Goal: Transaction & Acquisition: Obtain resource

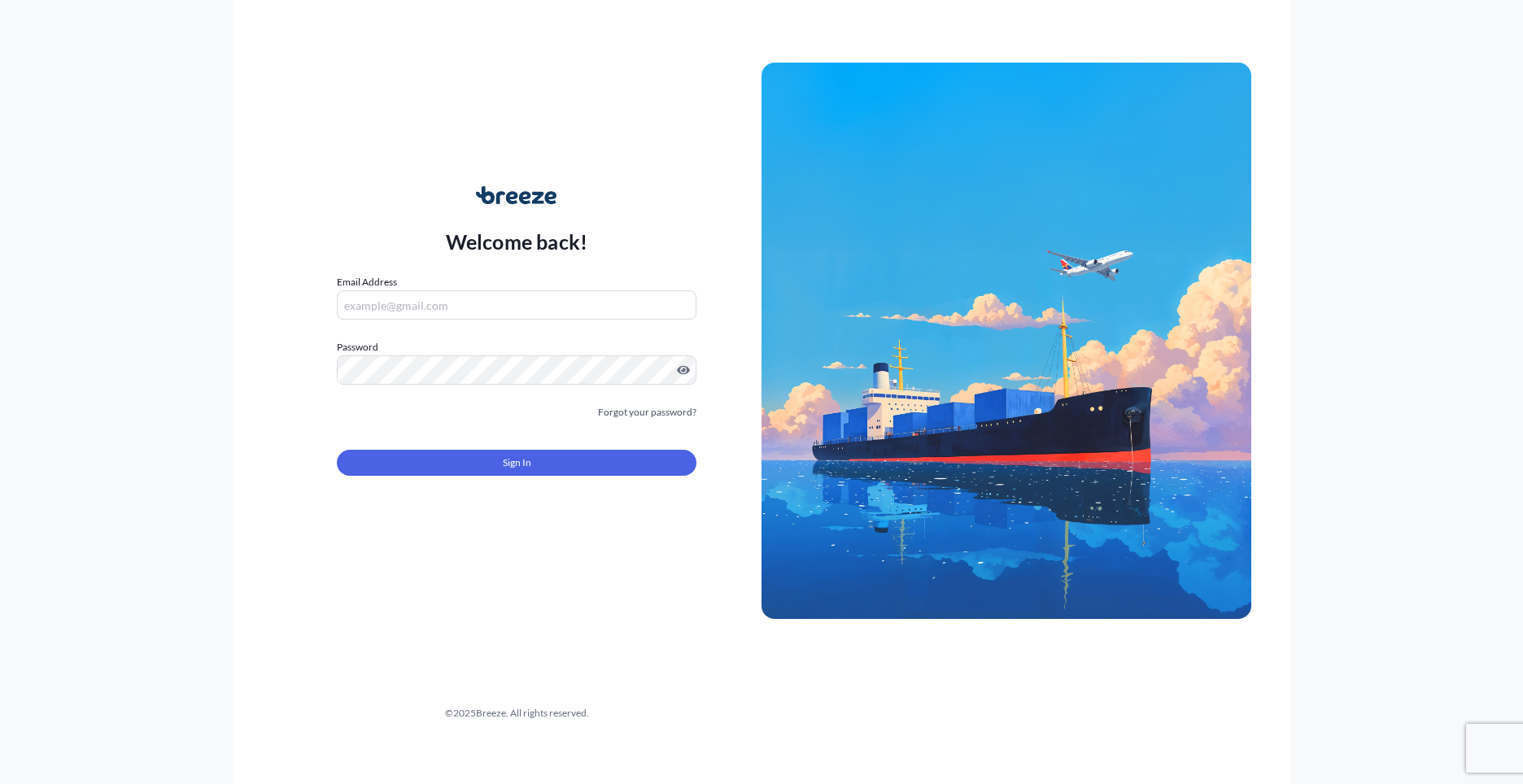
type input "[PERSON_NAME][EMAIL_ADDRESS][PERSON_NAME][DOMAIN_NAME]"
click at [578, 481] on form "Email Address [PERSON_NAME][EMAIL_ADDRESS][PERSON_NAME][DOMAIN_NAME] Password M…" at bounding box center [516, 385] width 360 height 221
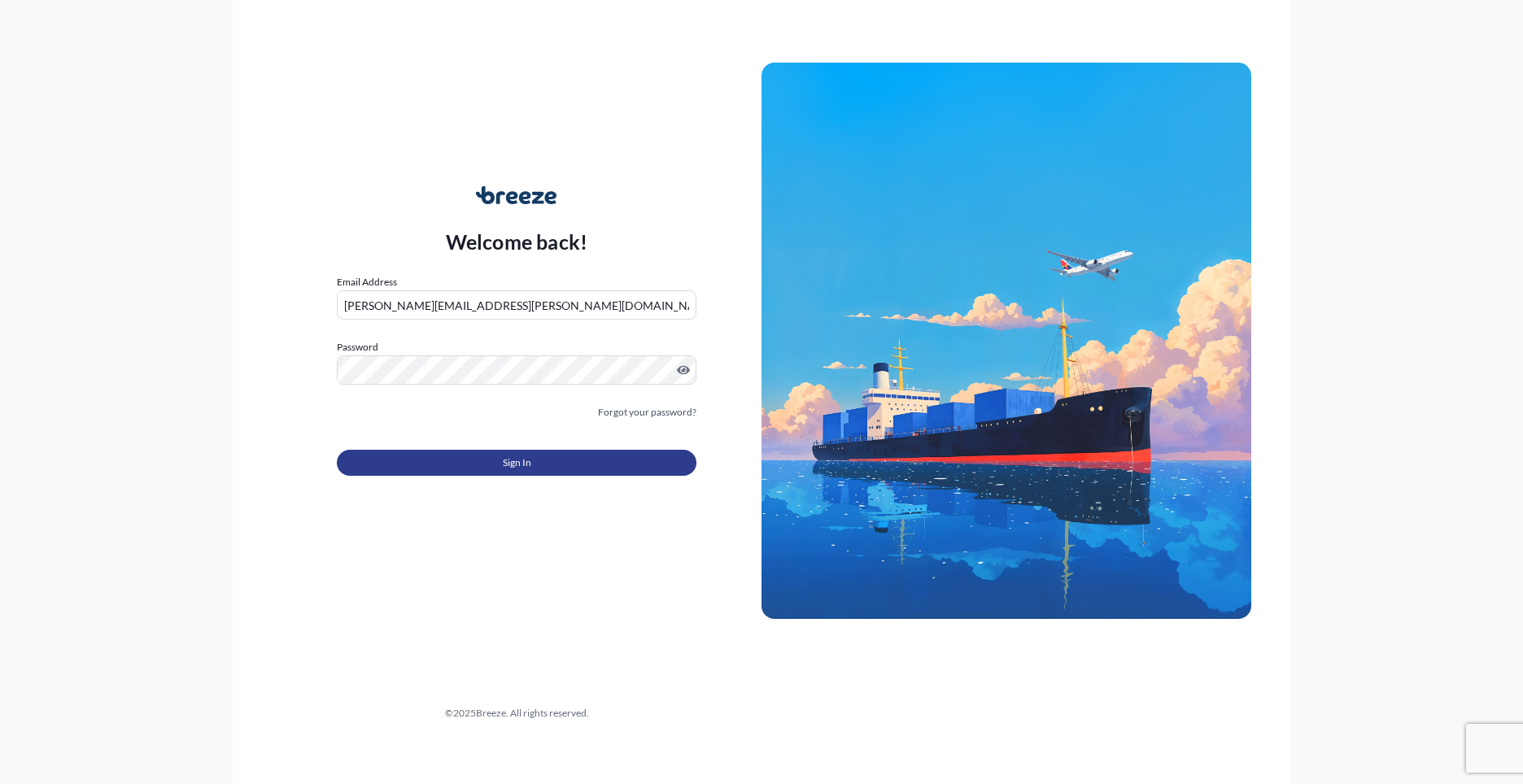
click at [576, 466] on button "Sign In" at bounding box center [516, 463] width 360 height 26
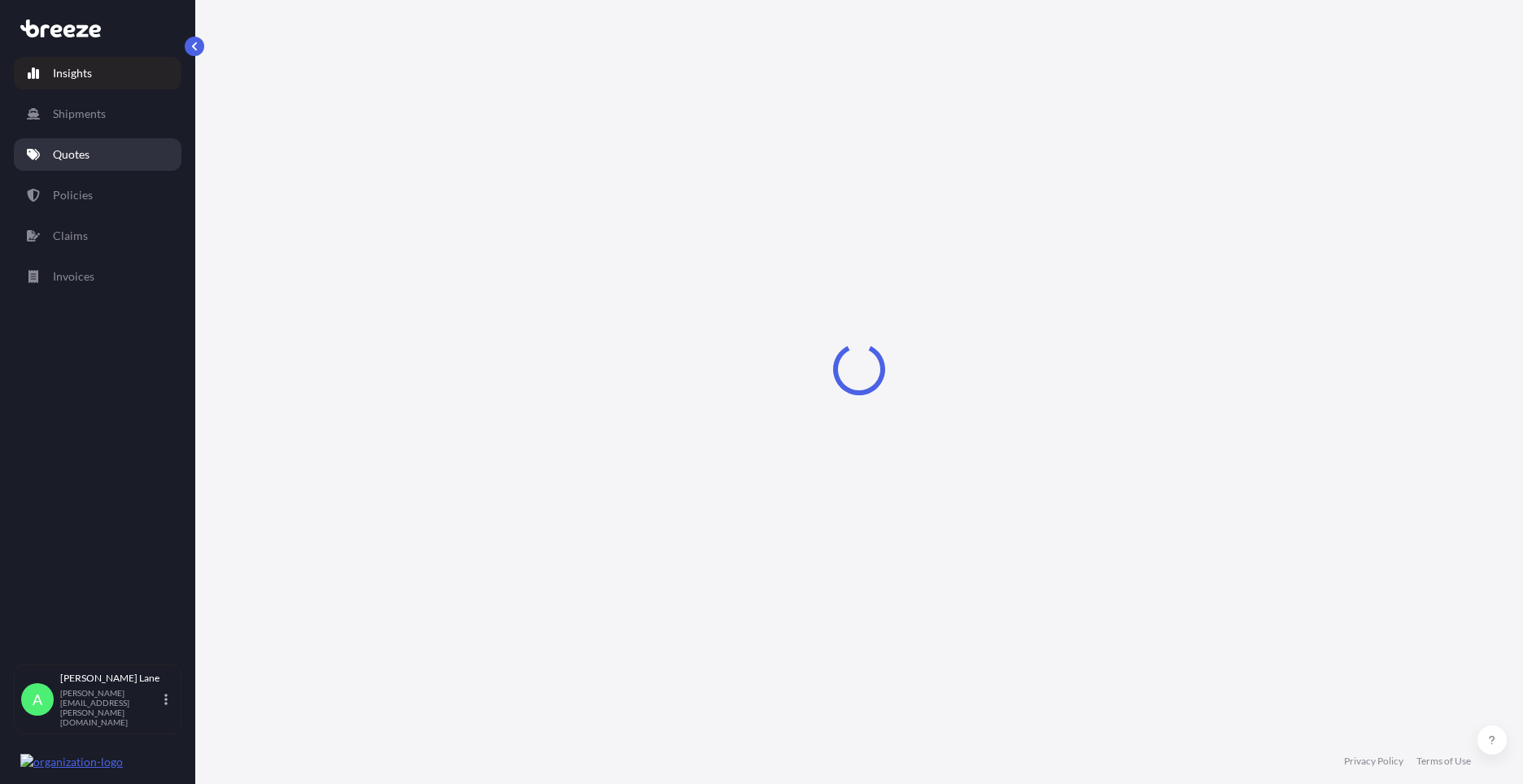
select select "2025"
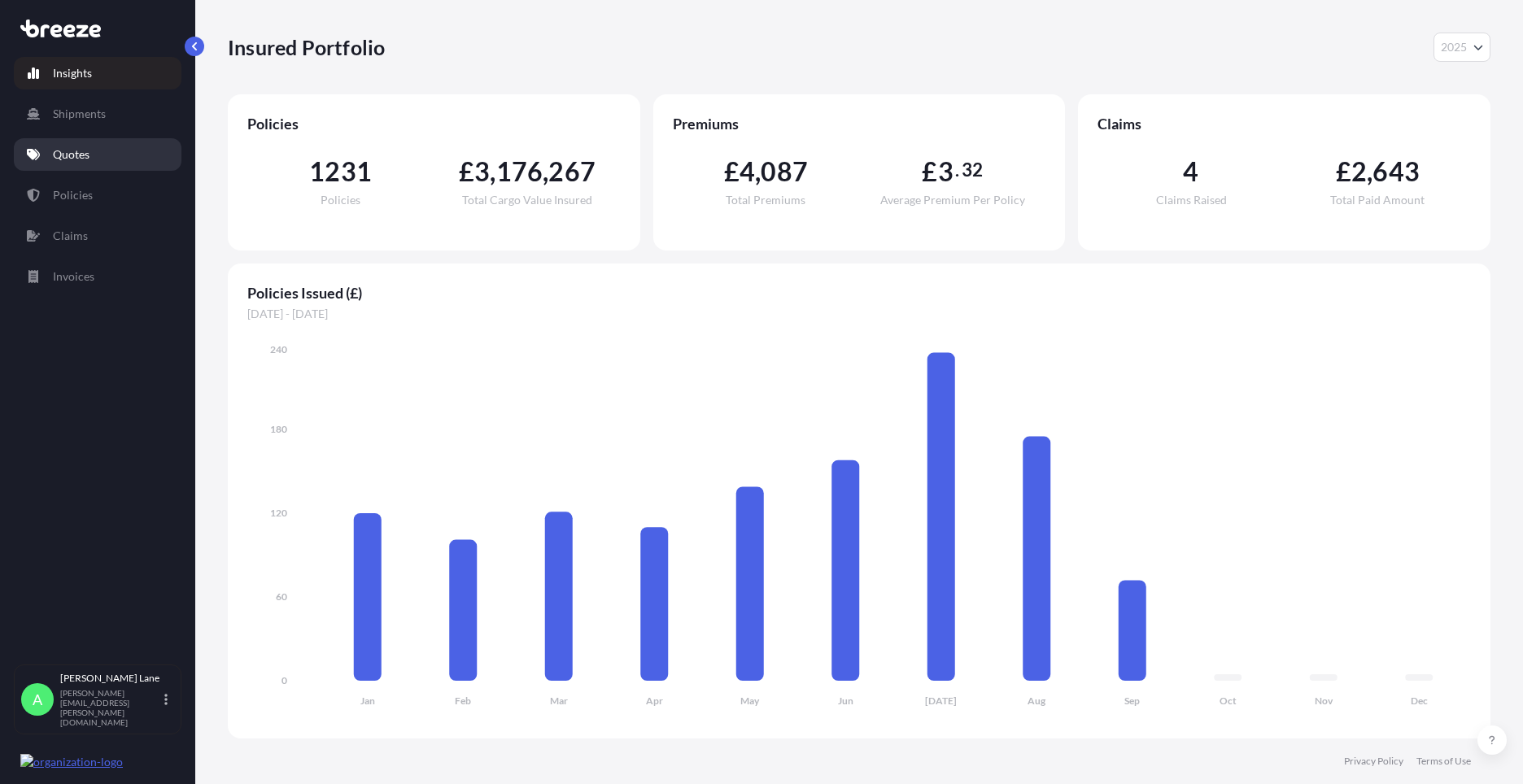
click at [104, 159] on link "Quotes" at bounding box center [97, 154] width 167 height 33
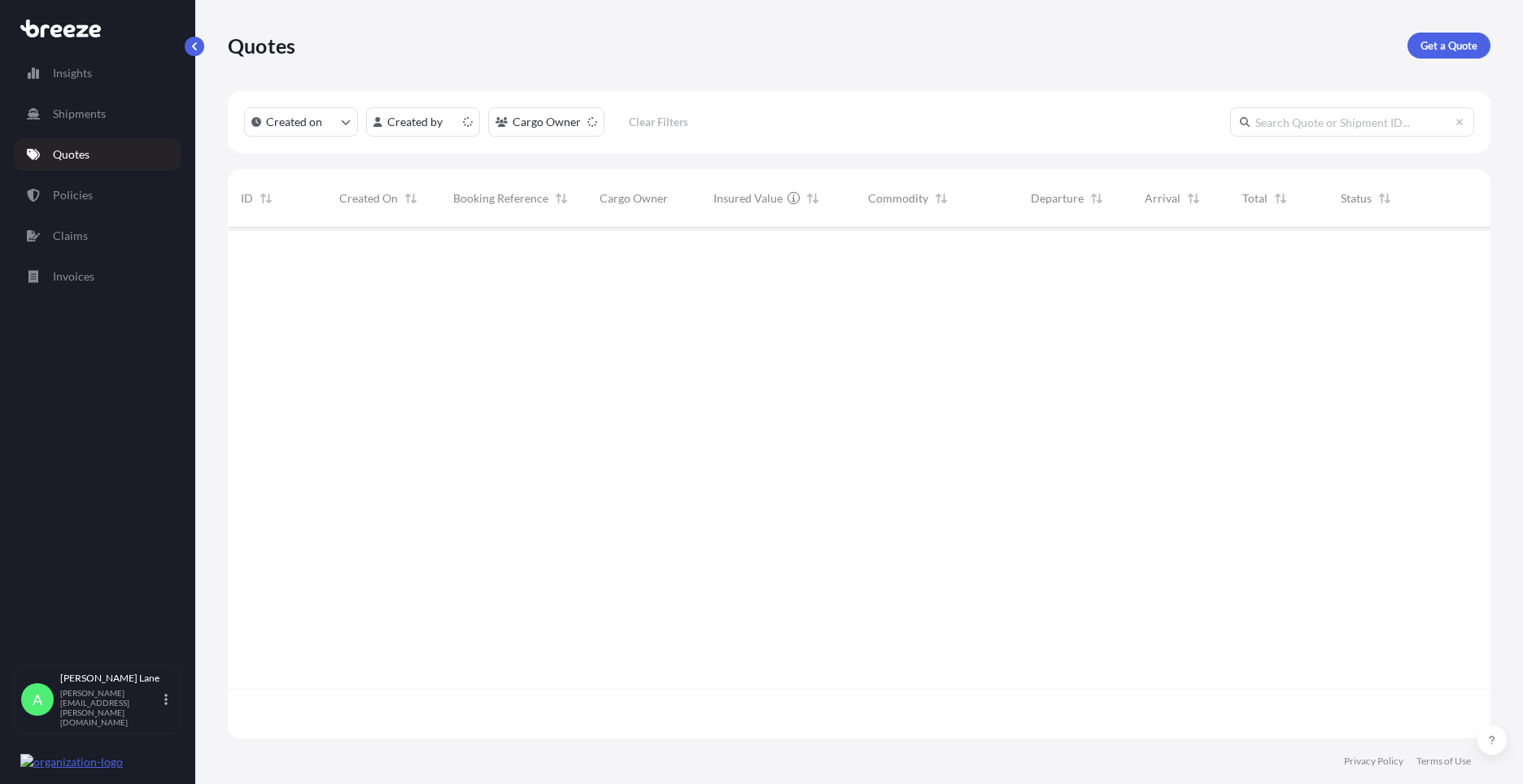
scroll to position [507, 1251]
click at [1436, 53] on p "Get a Quote" at bounding box center [1449, 46] width 57 height 16
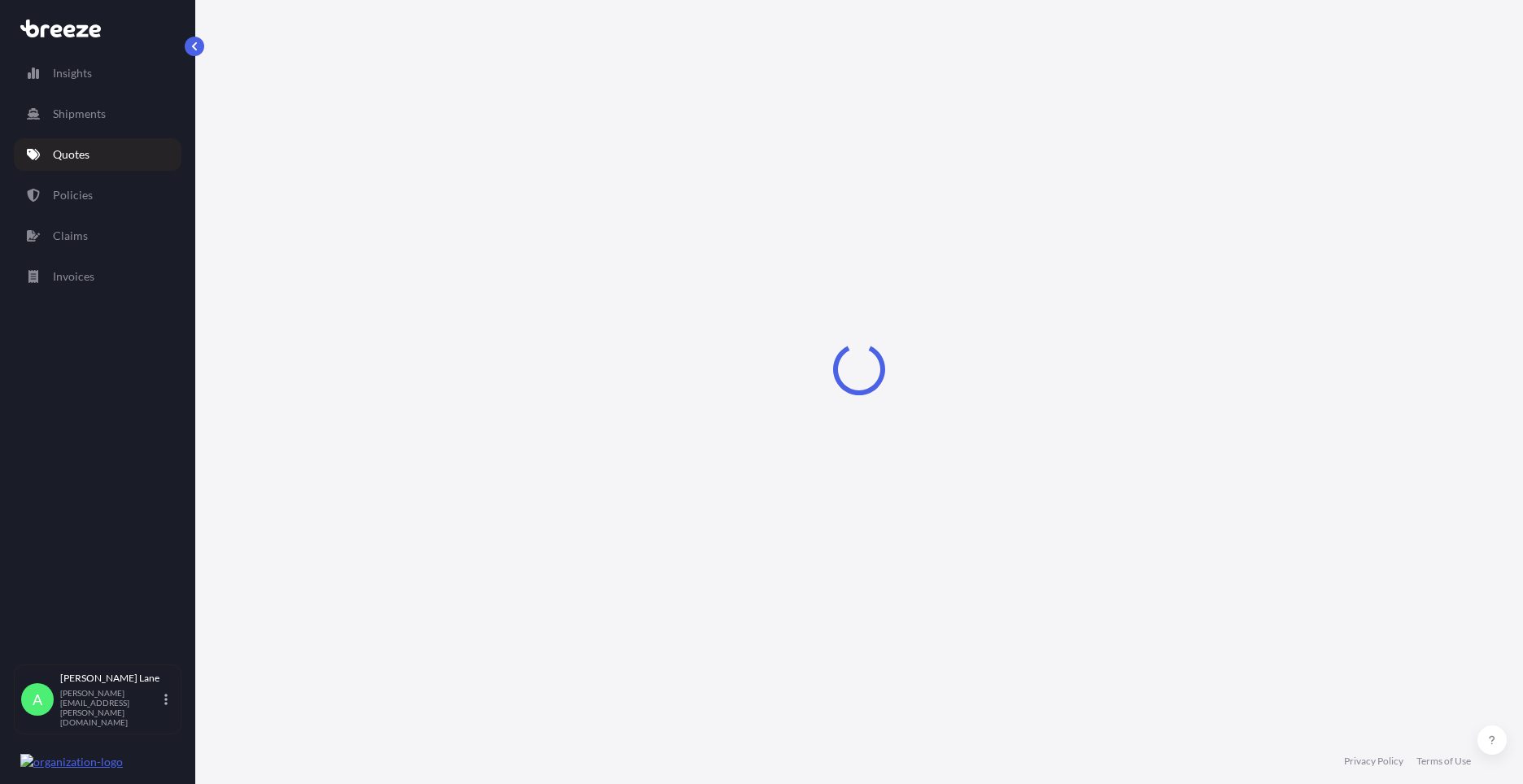
select select "Road"
select select "1"
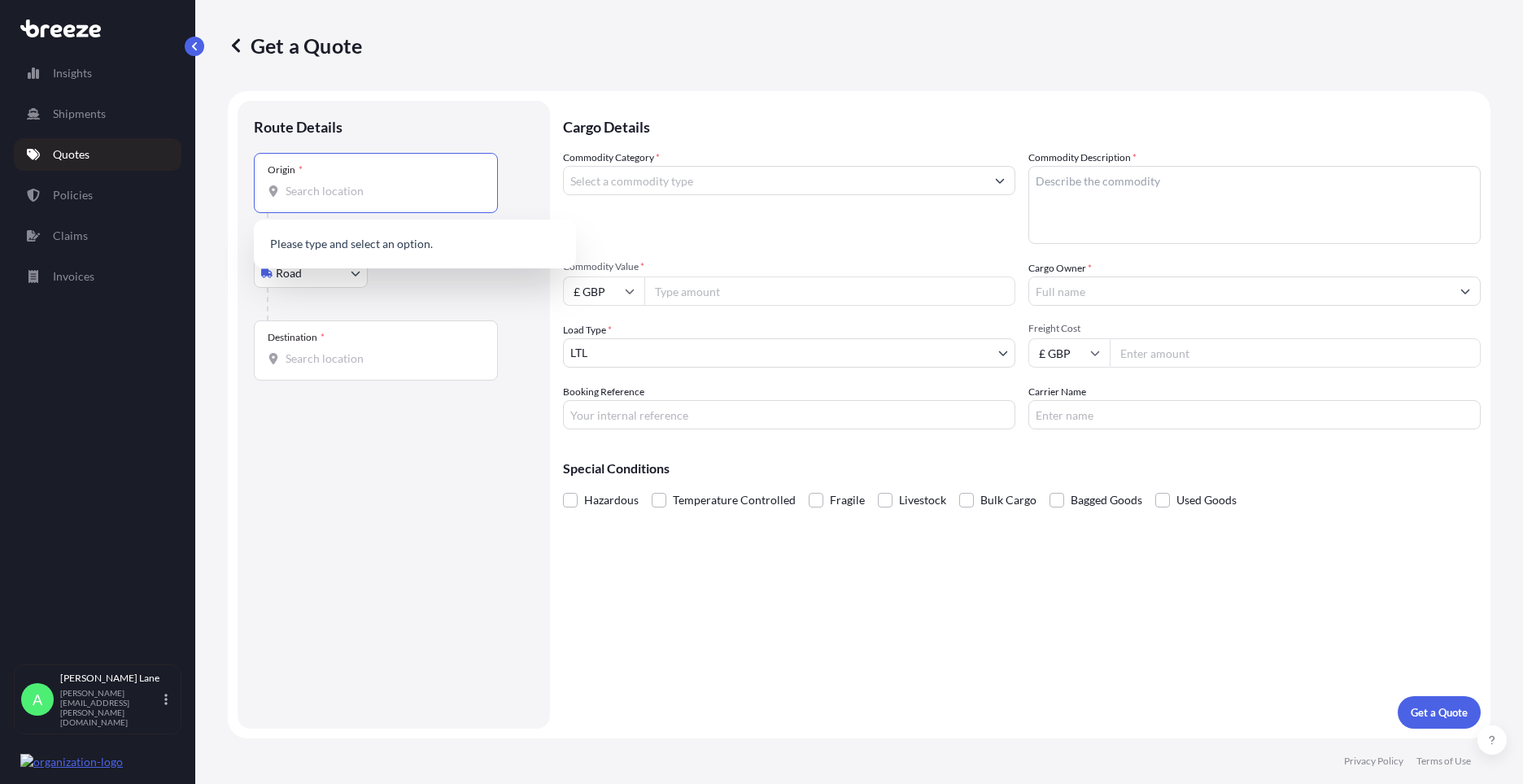
paste input "PH13 9HT"
click at [387, 252] on span "[STREET_ADDRESS]" at bounding box center [435, 249] width 254 height 33
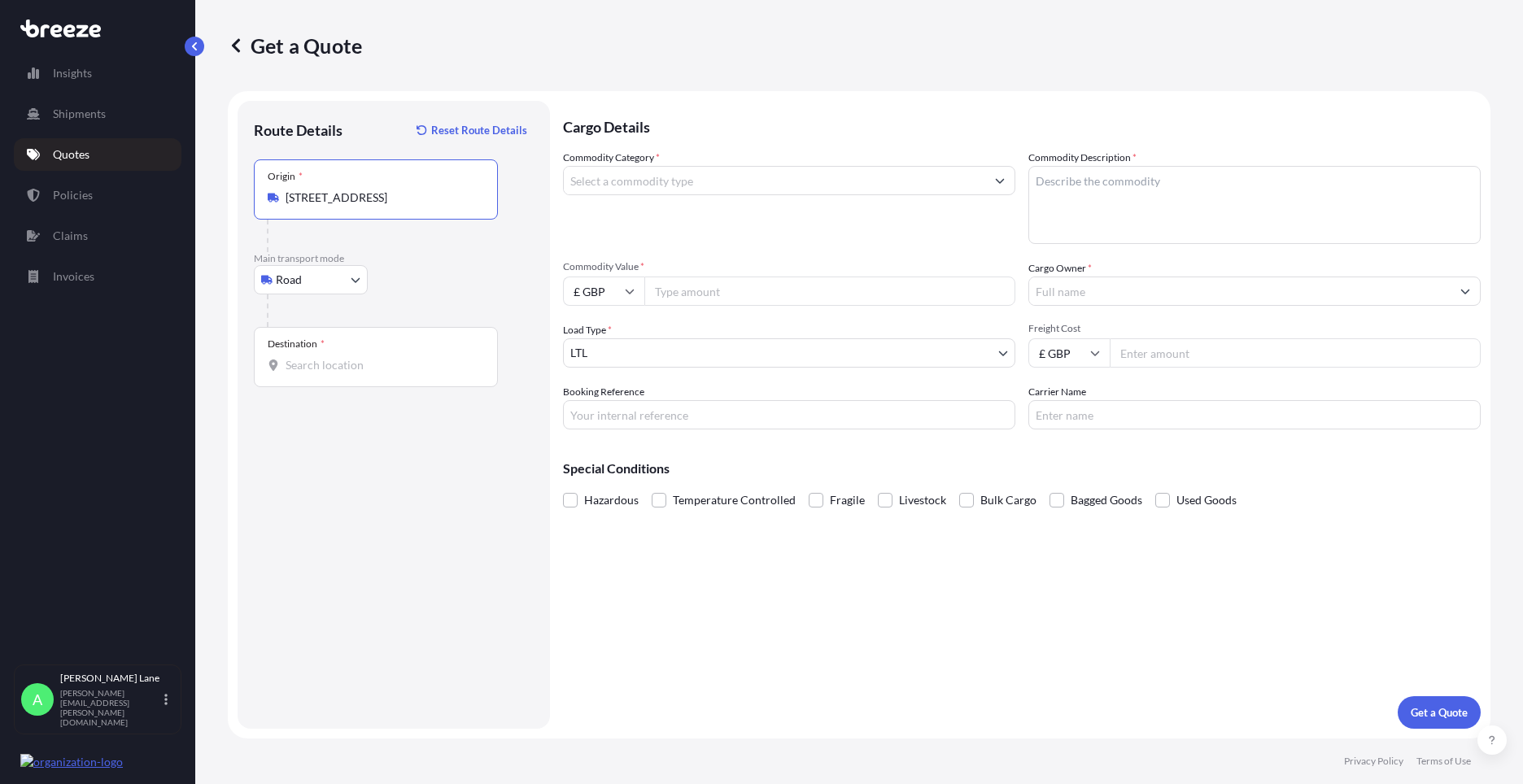
type input "[STREET_ADDRESS]"
click at [381, 363] on input "Destination *" at bounding box center [382, 365] width 192 height 16
paste input "BALLYFARNON"
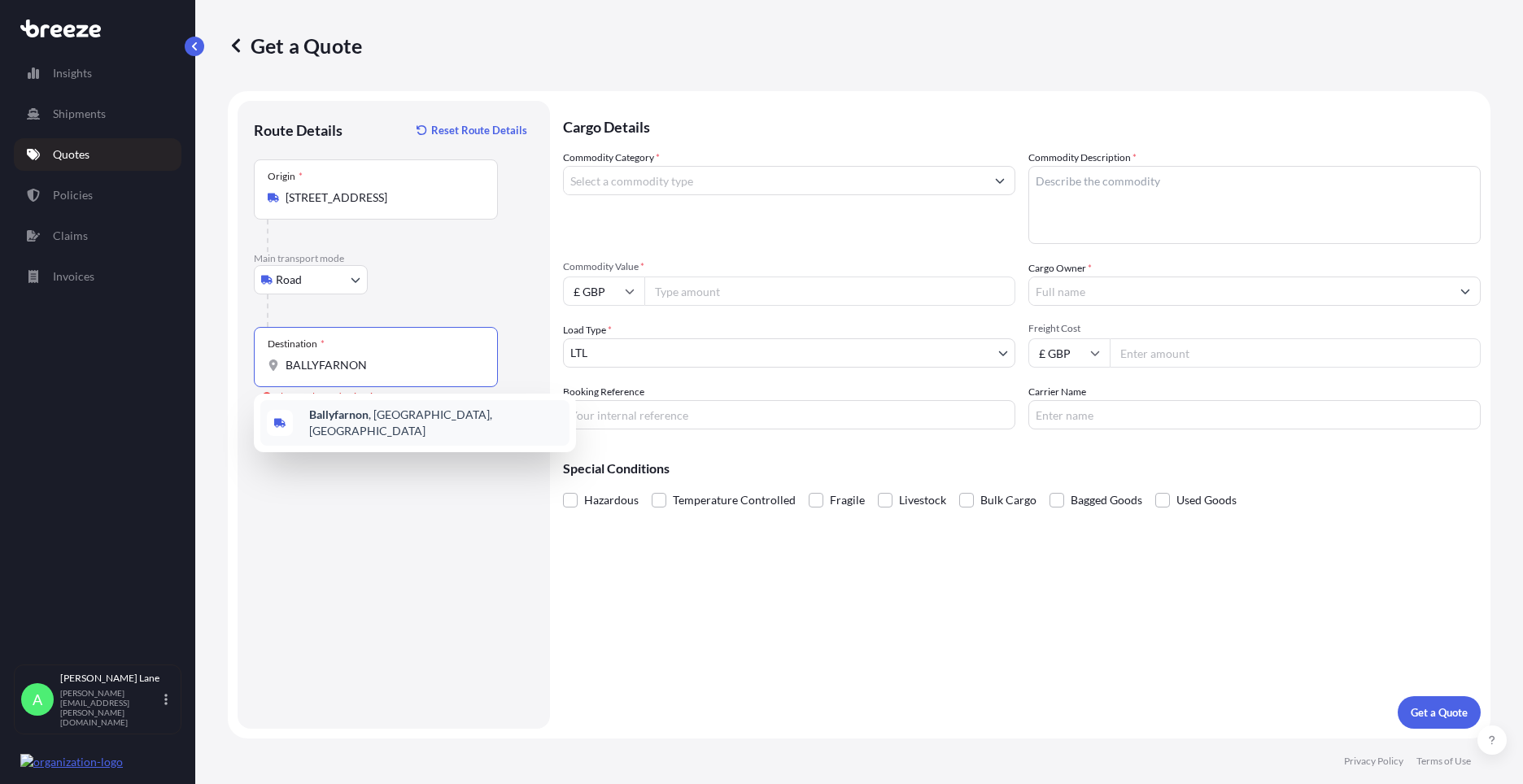
click at [435, 420] on span "Ballyfarnon , [GEOGRAPHIC_DATA], [GEOGRAPHIC_DATA]" at bounding box center [435, 423] width 254 height 33
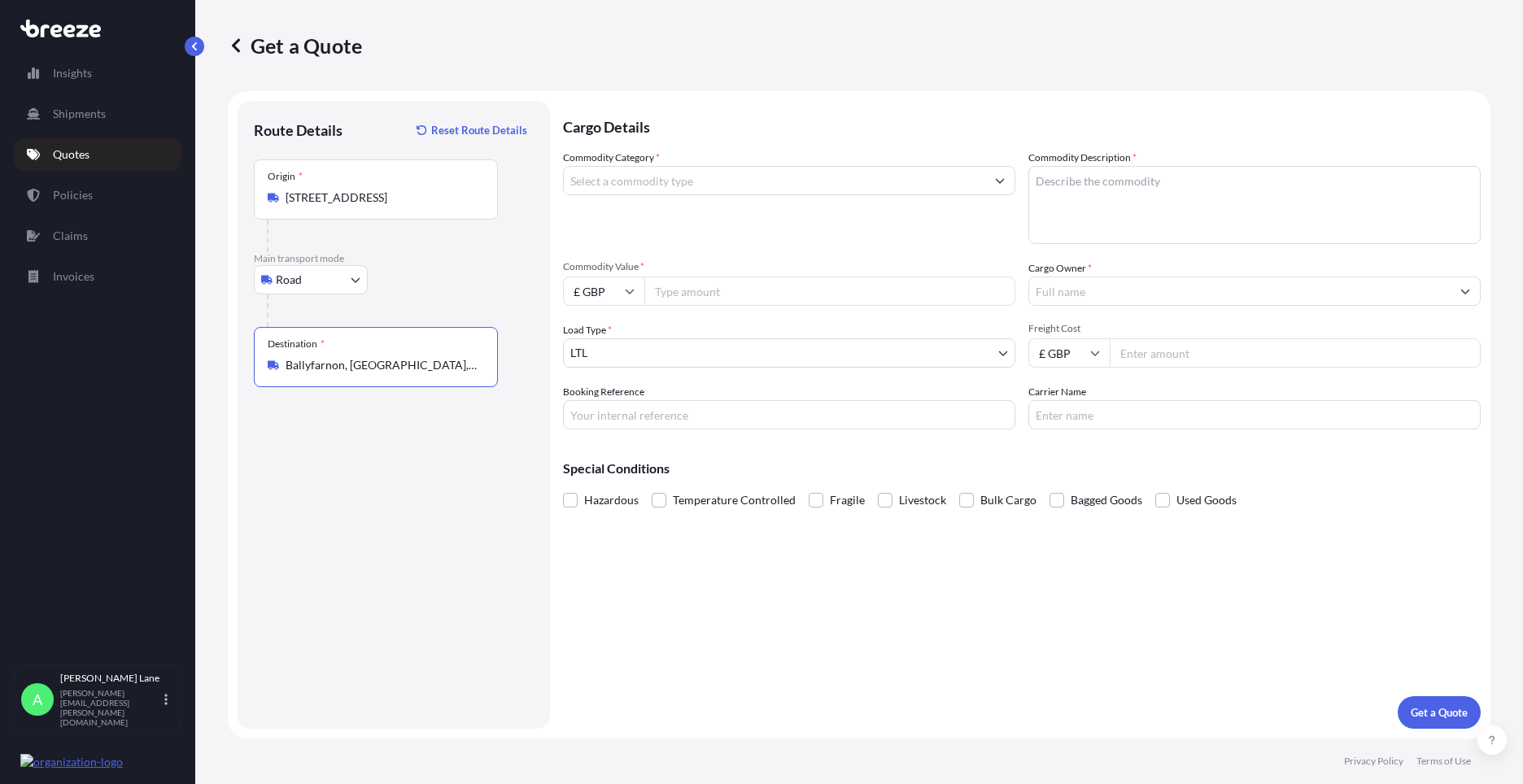
type input "Ballyfarnon, [GEOGRAPHIC_DATA], [GEOGRAPHIC_DATA]"
click at [684, 185] on input "Commodity Category *" at bounding box center [775, 180] width 422 height 29
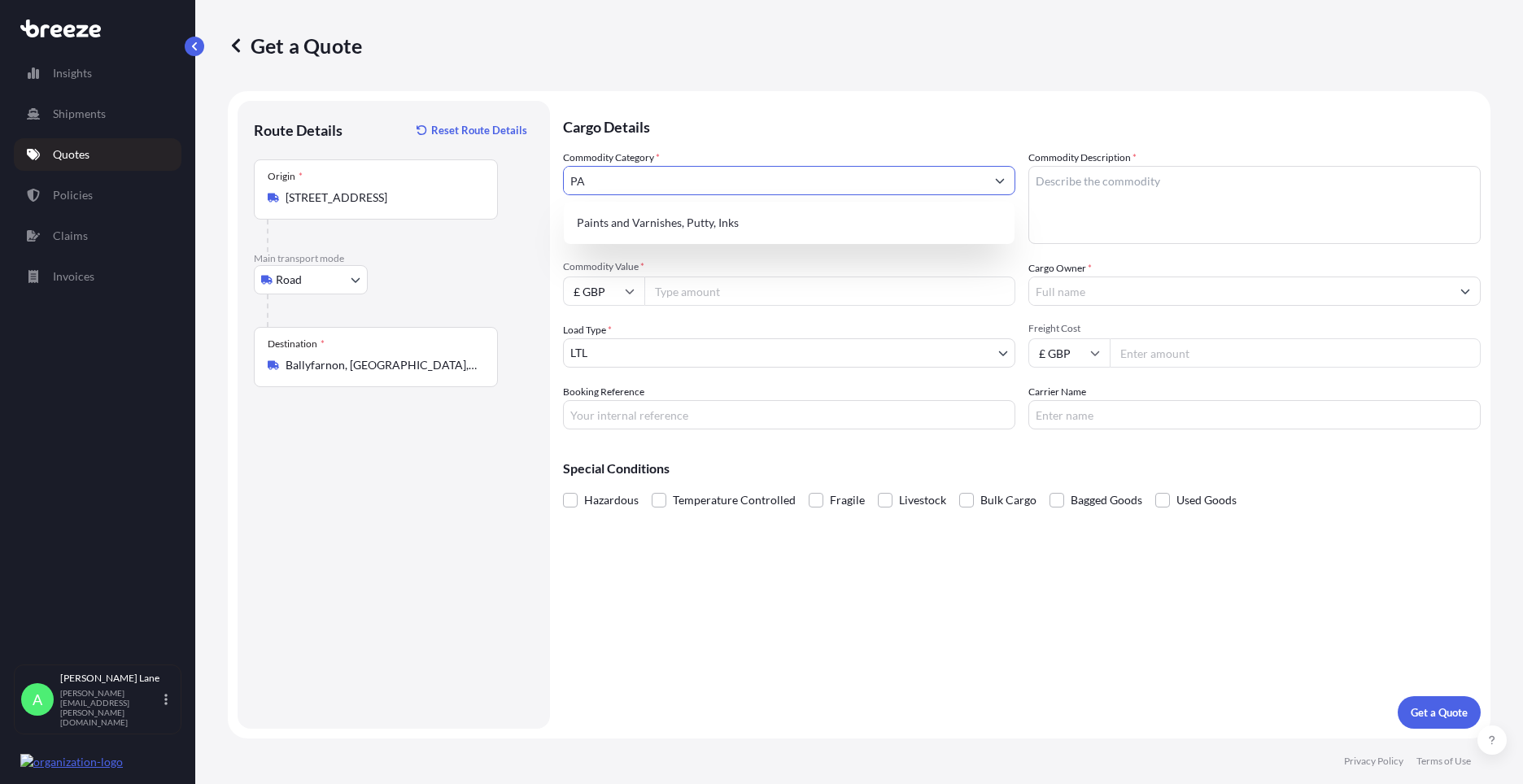
type input "P"
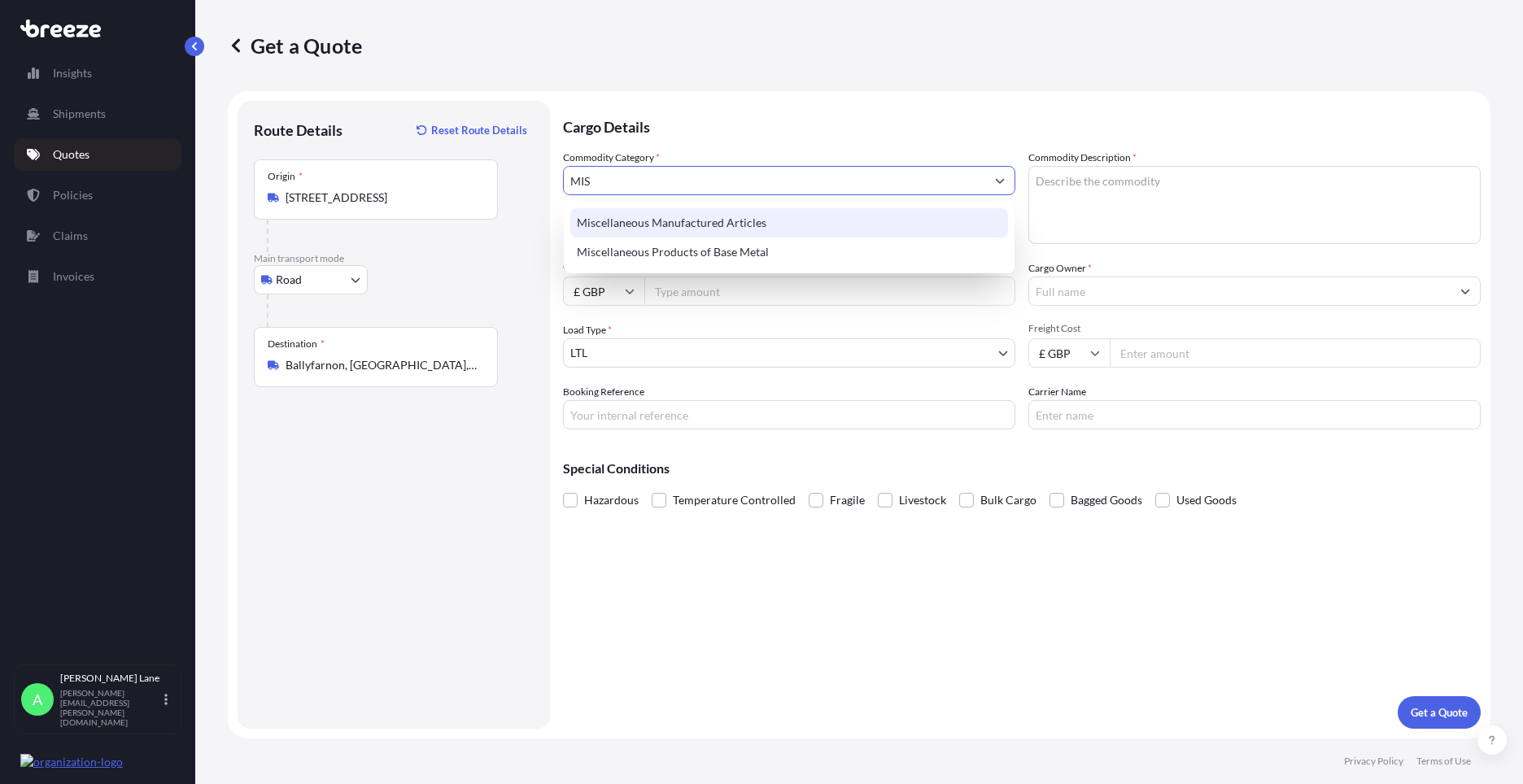
click at [690, 234] on div "Miscellaneous Manufactured Articles" at bounding box center [789, 223] width 438 height 29
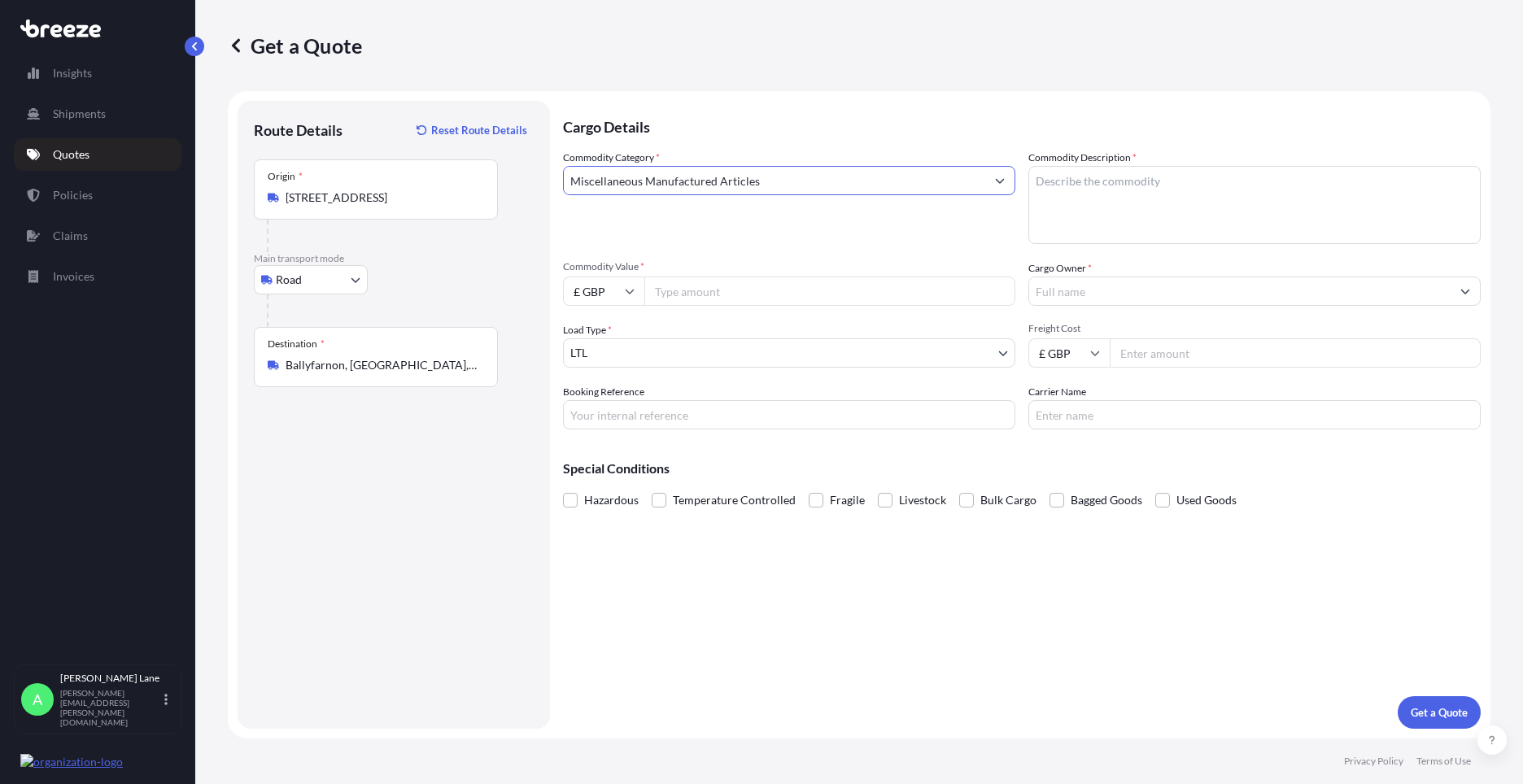
type input "Miscellaneous Manufactured Articles"
click at [688, 285] on input "Commodity Value *" at bounding box center [830, 292] width 371 height 29
type input "1200"
click at [671, 412] on input "Booking Reference" at bounding box center [789, 415] width 453 height 29
paste input "1897766"
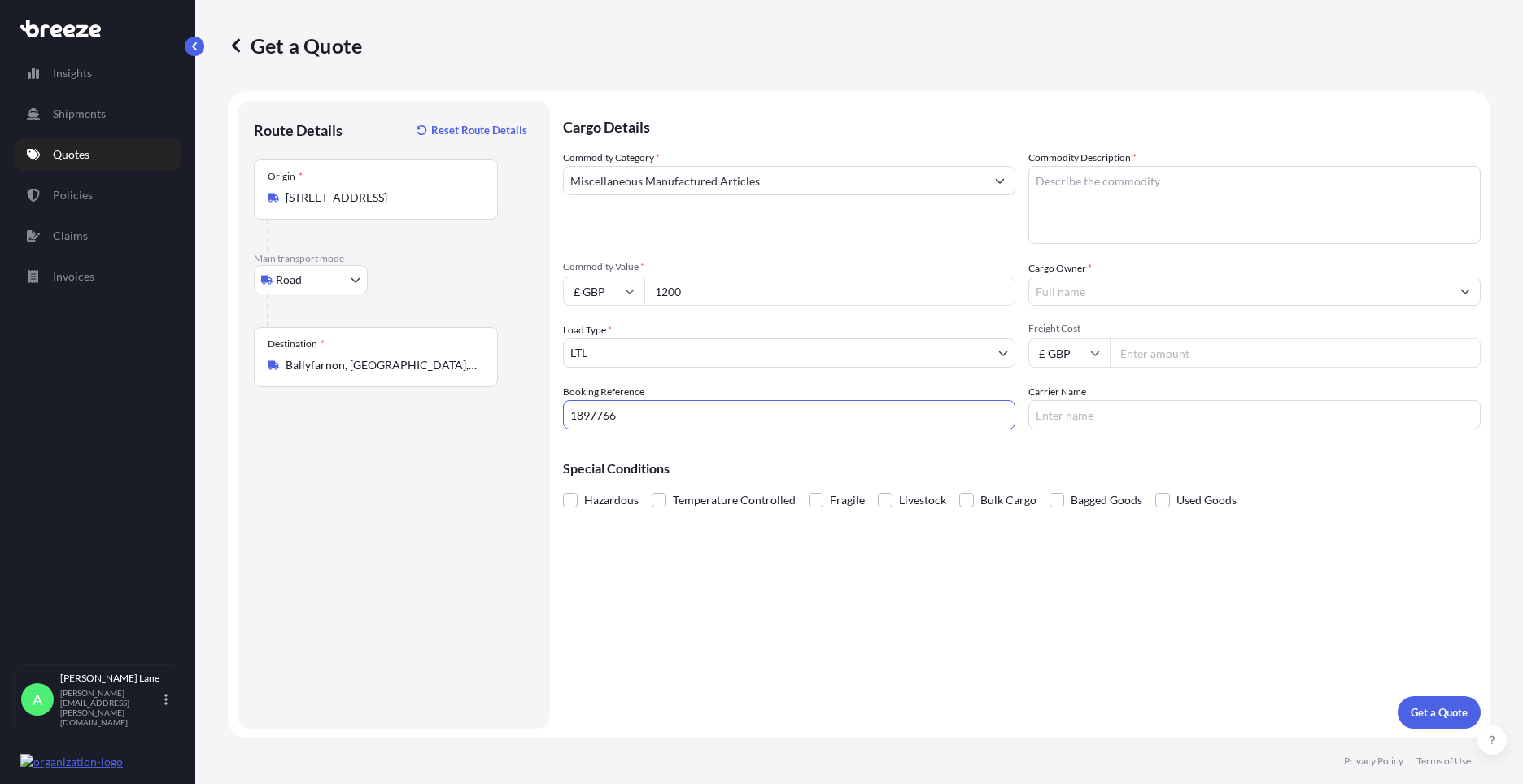
type input "1897766"
click at [1045, 228] on textarea "Commodity Description *" at bounding box center [1255, 205] width 453 height 78
type textarea "OIL PAINTING"
click at [1105, 298] on input "Cargo Owner *" at bounding box center [1240, 292] width 422 height 29
type input "C"
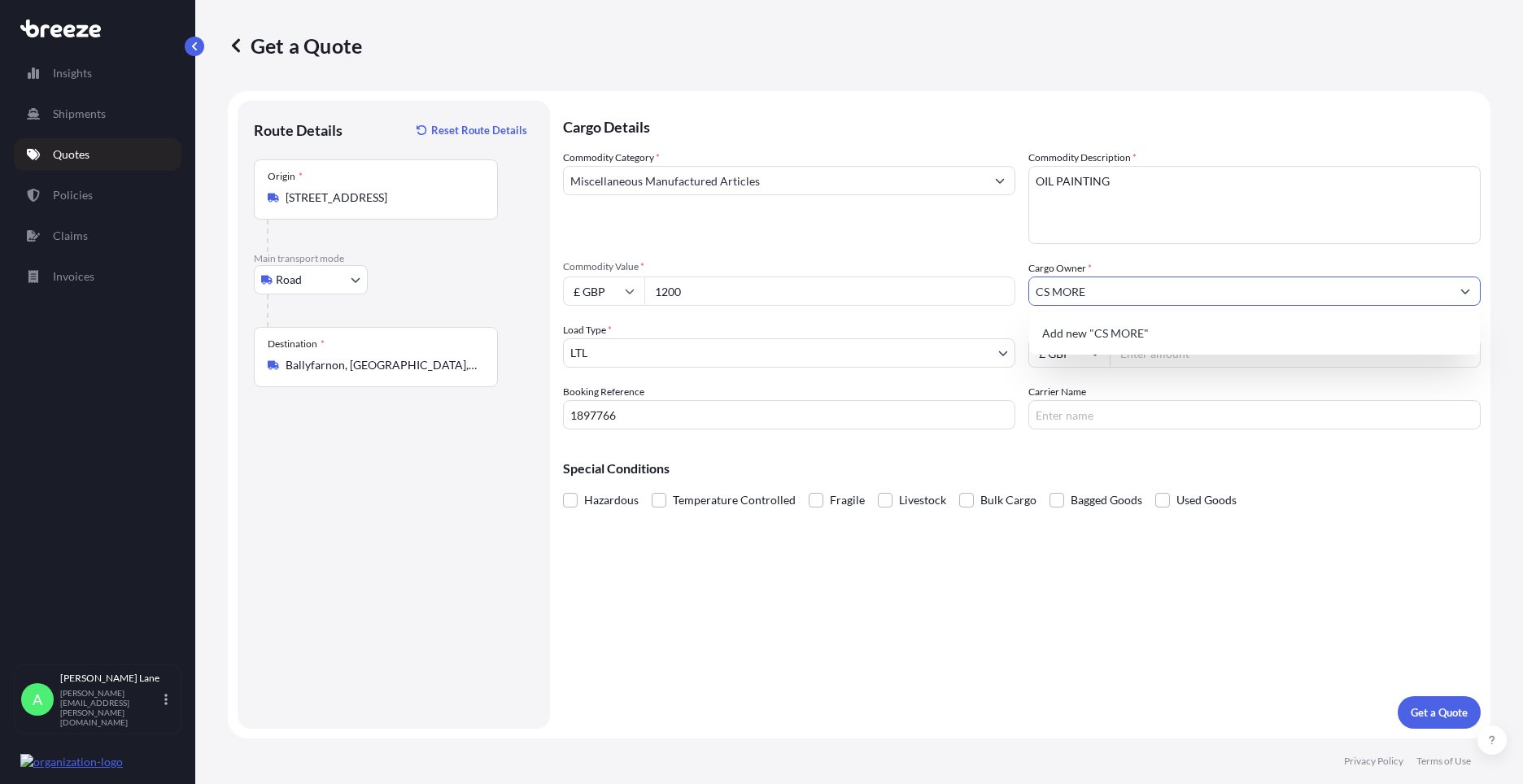
drag, startPoint x: 1109, startPoint y: 289, endPoint x: 940, endPoint y: 305, distance: 169.8
click at [940, 305] on div "Commodity Category * Miscellaneous Manufactured Articles Commodity Description …" at bounding box center [1021, 289] width 918 height 280
paste input ".[PERSON_NAME] (ANTIQUES)"
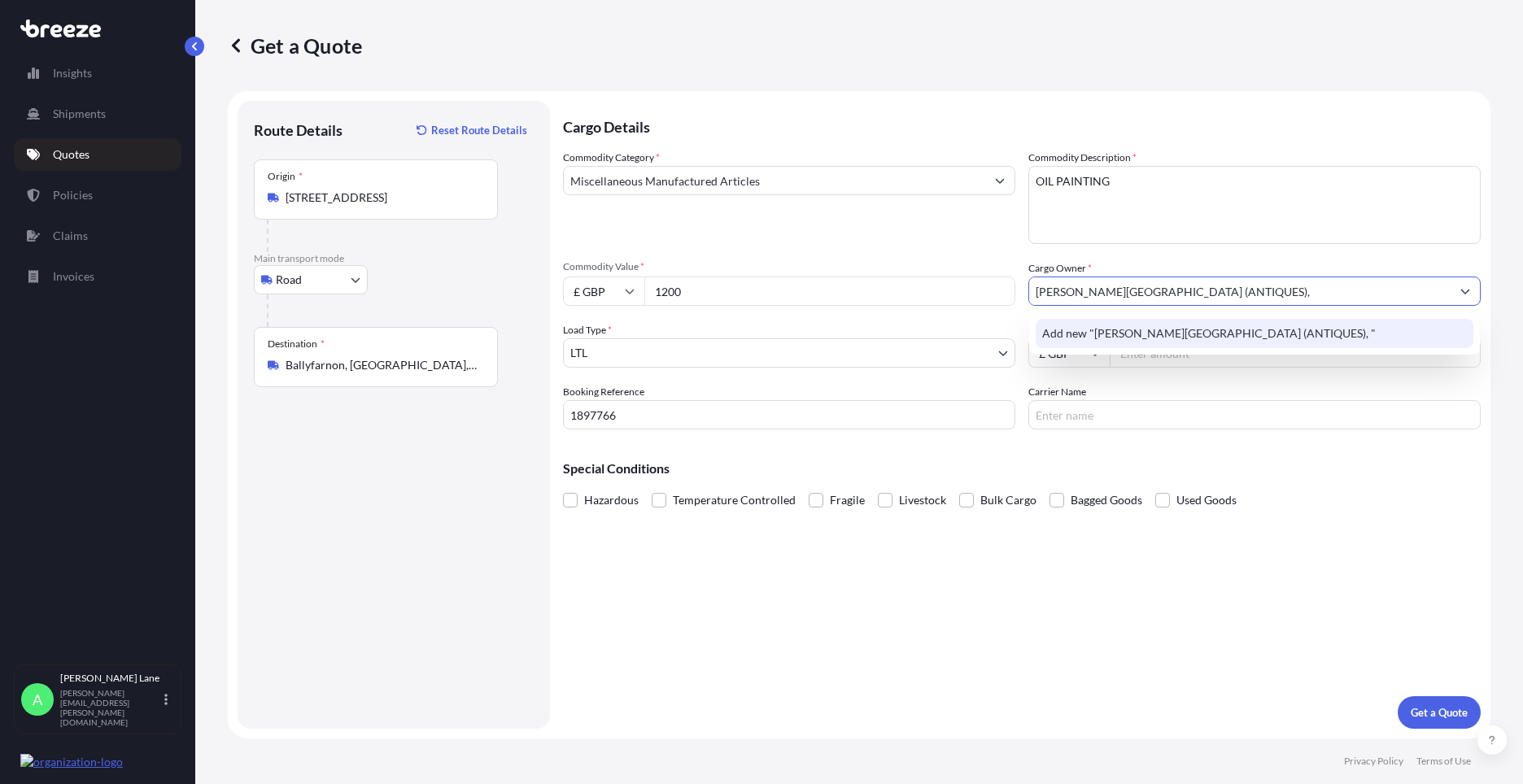
paste input "INCHMARTINE HOUSE"
paste input "INCHTURE"
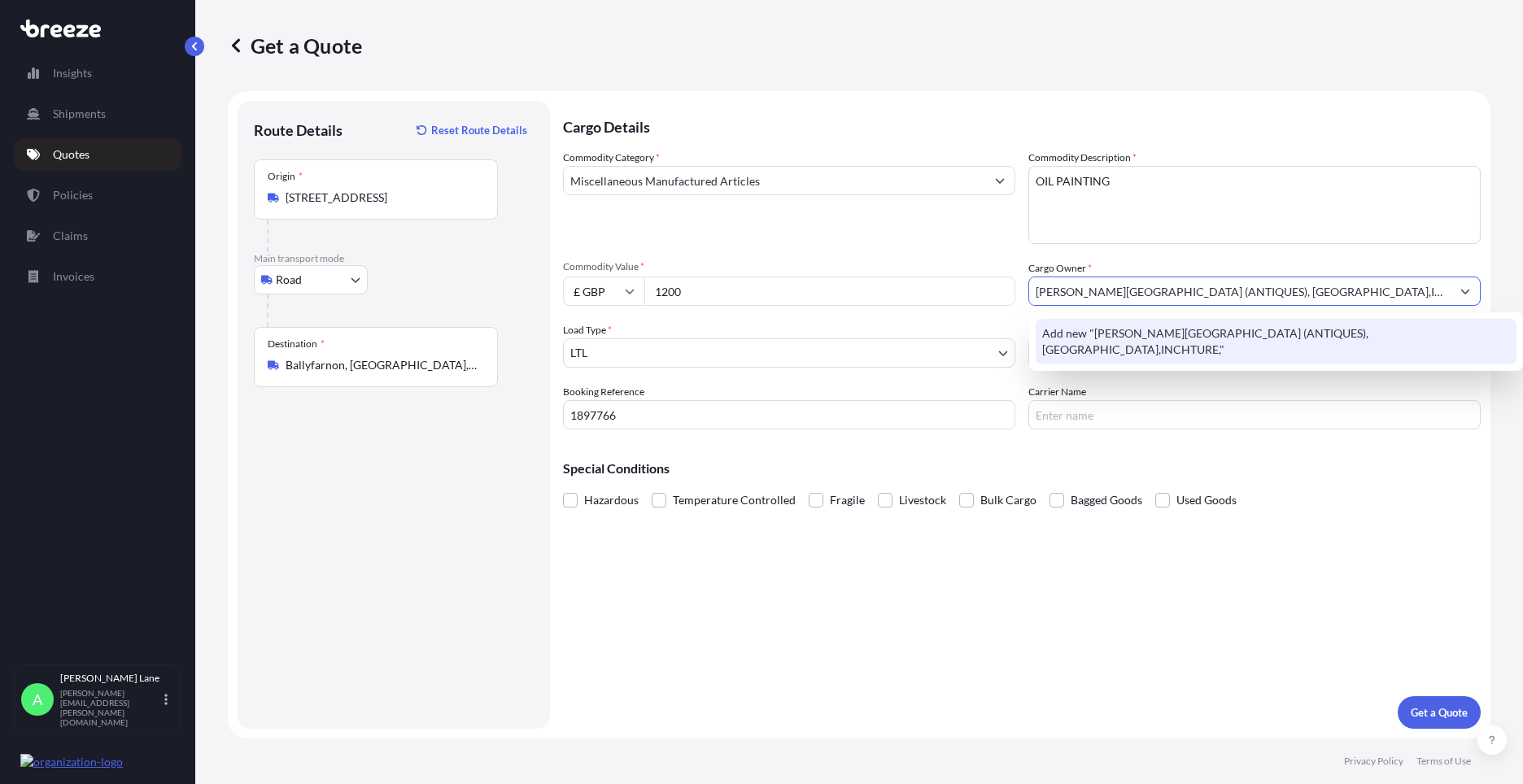
paste input "PH14 9QQ"
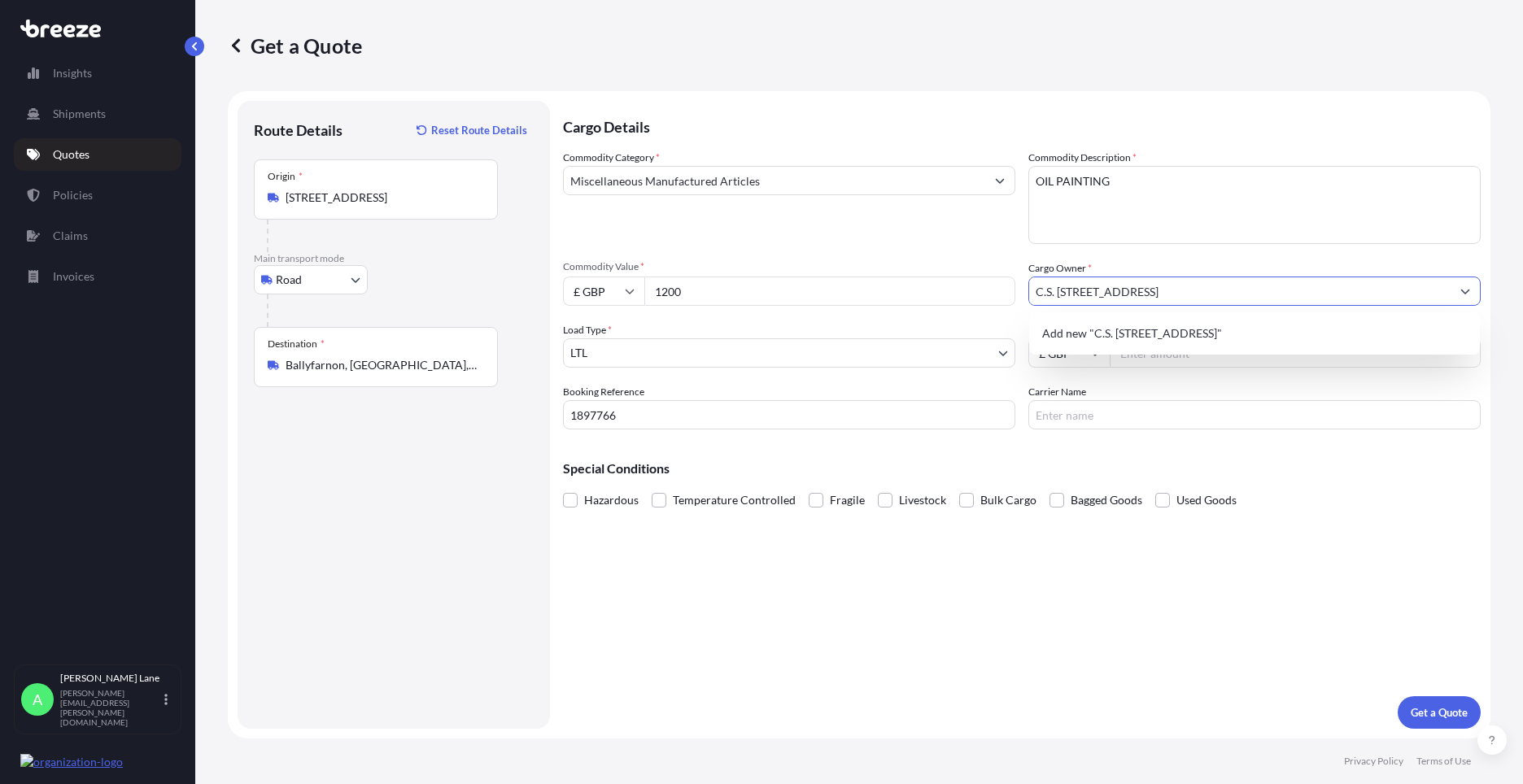
type input "C.S. [STREET_ADDRESS]"
click at [1295, 532] on div "Cargo Details Commodity Category * Miscellaneous Manufactured Articles Commodit…" at bounding box center [1021, 414] width 918 height 628
click at [1167, 357] on input "Freight Cost" at bounding box center [1295, 353] width 371 height 29
type input "1200"
click at [1085, 403] on input "Carrier Name" at bounding box center [1255, 415] width 453 height 29
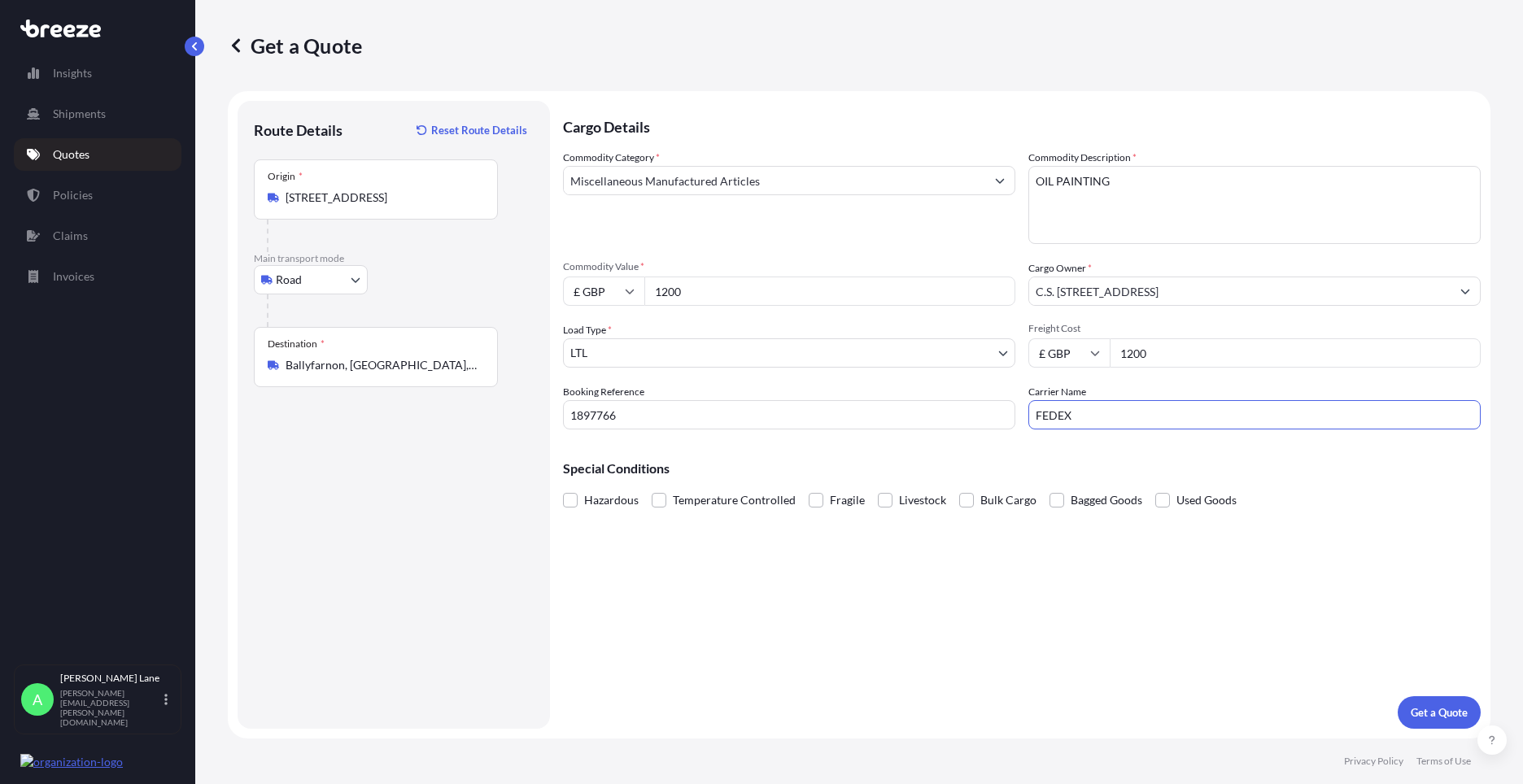
type input "FEDEX"
click at [918, 630] on div "Cargo Details Commodity Category * Miscellaneous Manufactured Articles Commodit…" at bounding box center [1021, 414] width 918 height 628
click at [1424, 713] on p "Get a Quote" at bounding box center [1440, 712] width 57 height 16
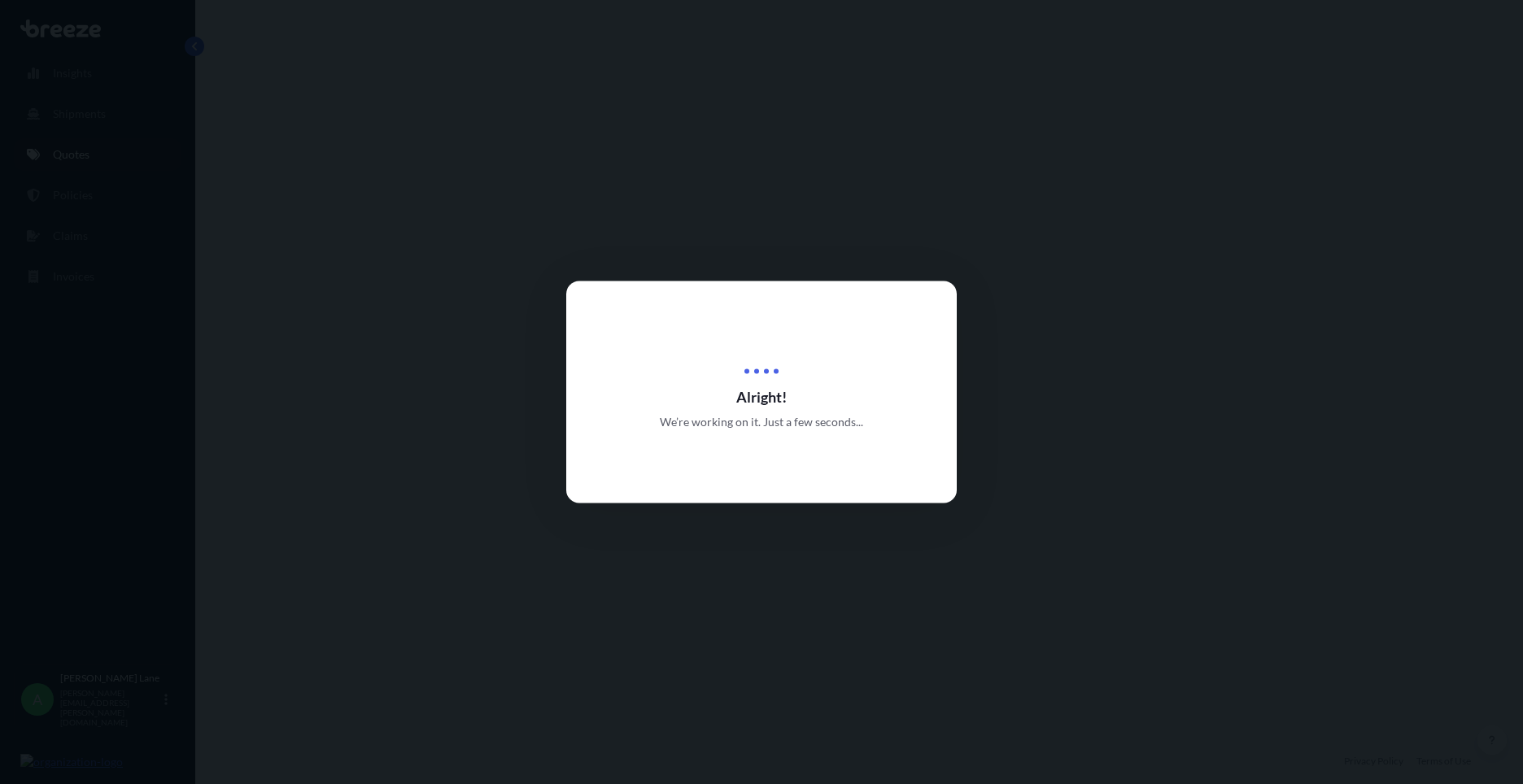
select select "Road"
select select "1"
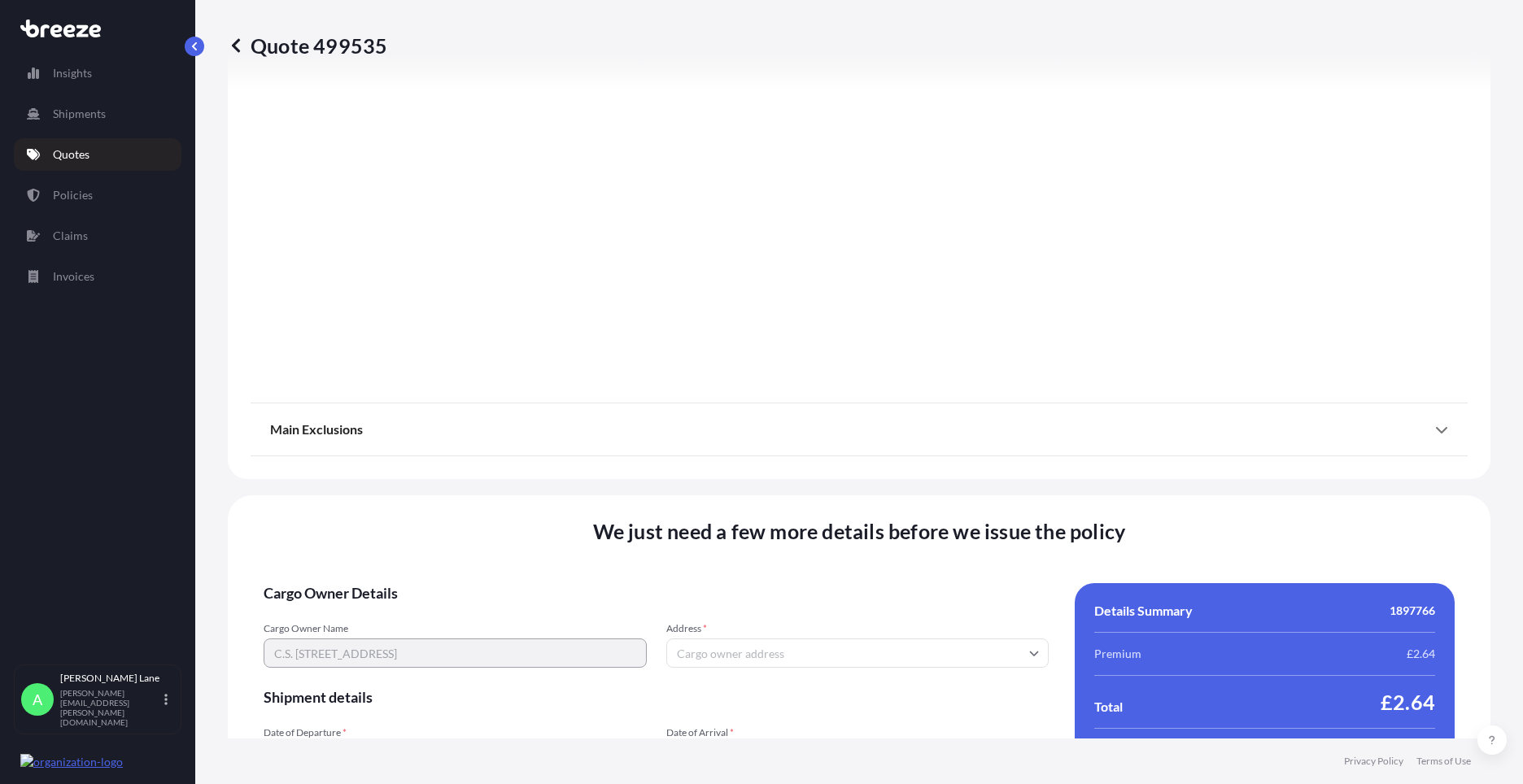
scroll to position [1797, 0]
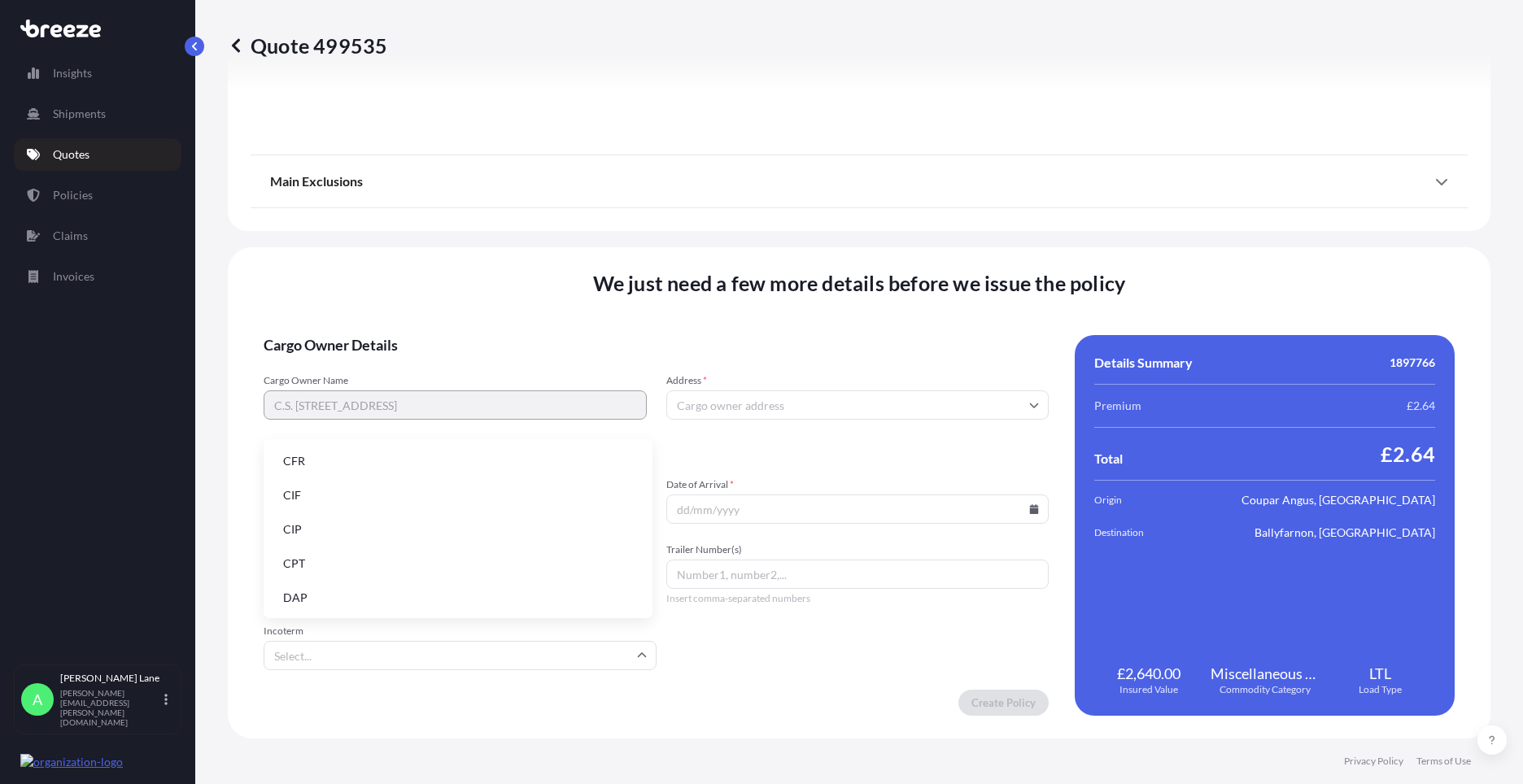
click at [480, 657] on input "Incoterm" at bounding box center [460, 656] width 393 height 29
click at [426, 599] on li "DAP" at bounding box center [458, 598] width 376 height 31
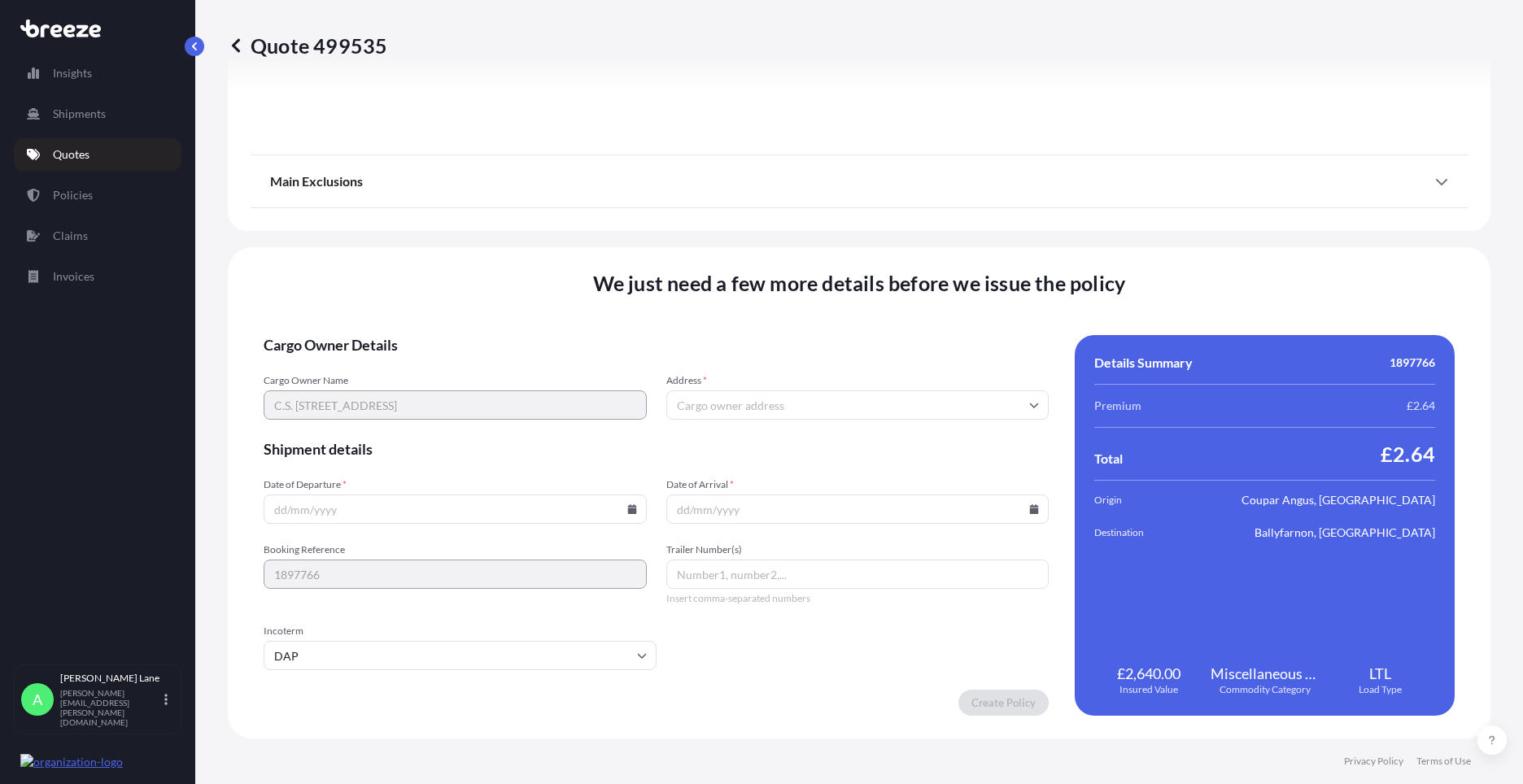
click at [628, 504] on icon at bounding box center [632, 509] width 10 height 10
click at [370, 398] on button "23" at bounding box center [377, 395] width 26 height 26
type input "[DATE]"
click at [742, 410] on input "Address *" at bounding box center [858, 405] width 383 height 29
paste input "PH14 9QQ"
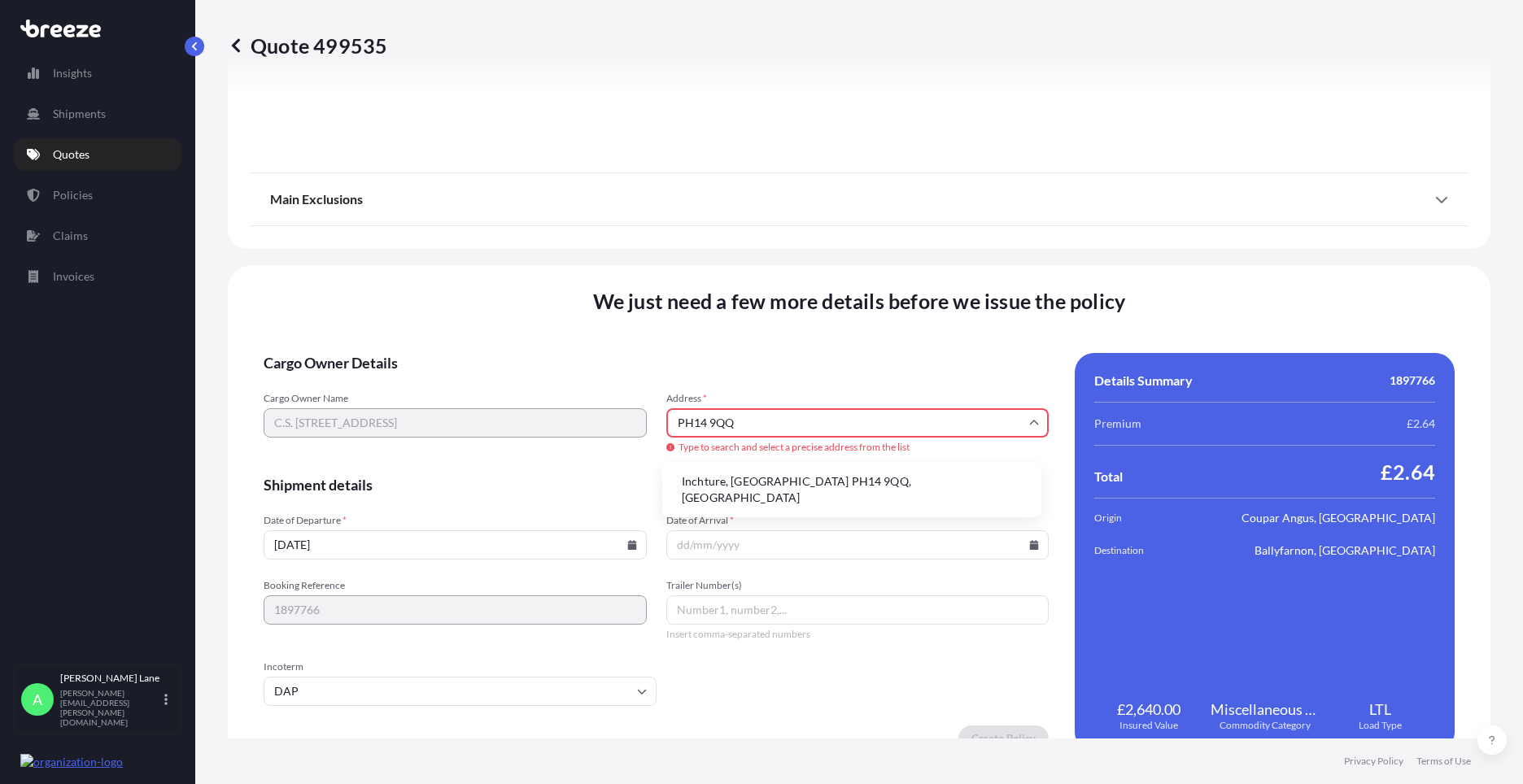
click at [818, 481] on li "Inchture, [GEOGRAPHIC_DATA] PH14 9QQ, [GEOGRAPHIC_DATA]" at bounding box center [852, 490] width 366 height 42
type input "Inchture, [GEOGRAPHIC_DATA] PH14 9QQ, [GEOGRAPHIC_DATA]"
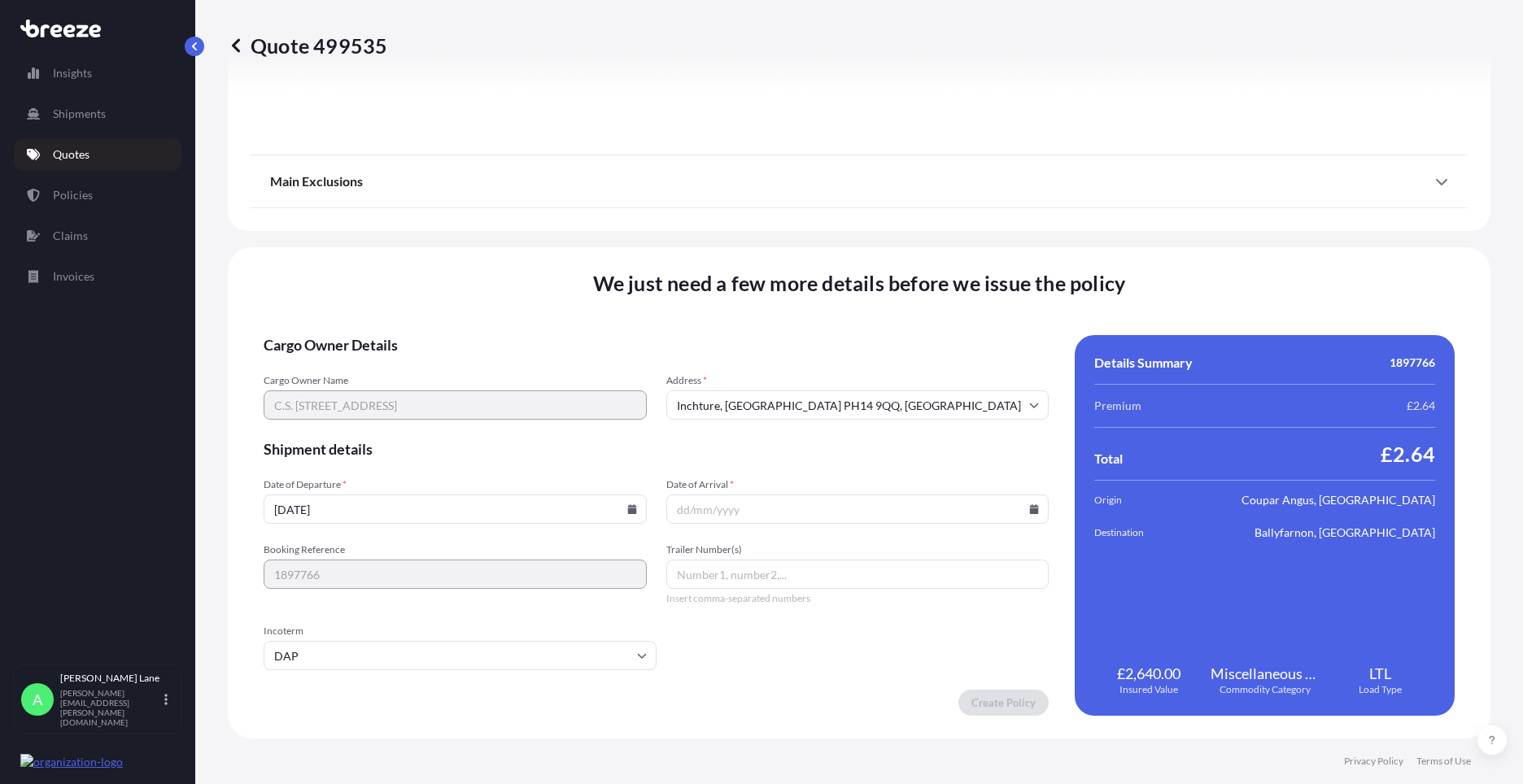
click at [1030, 506] on icon at bounding box center [1034, 509] width 9 height 10
click at [891, 400] on button "26" at bounding box center [890, 395] width 26 height 26
type input "[DATE]"
click at [712, 576] on input "Trailer Number(s)" at bounding box center [858, 574] width 383 height 29
paste input "884559670595"
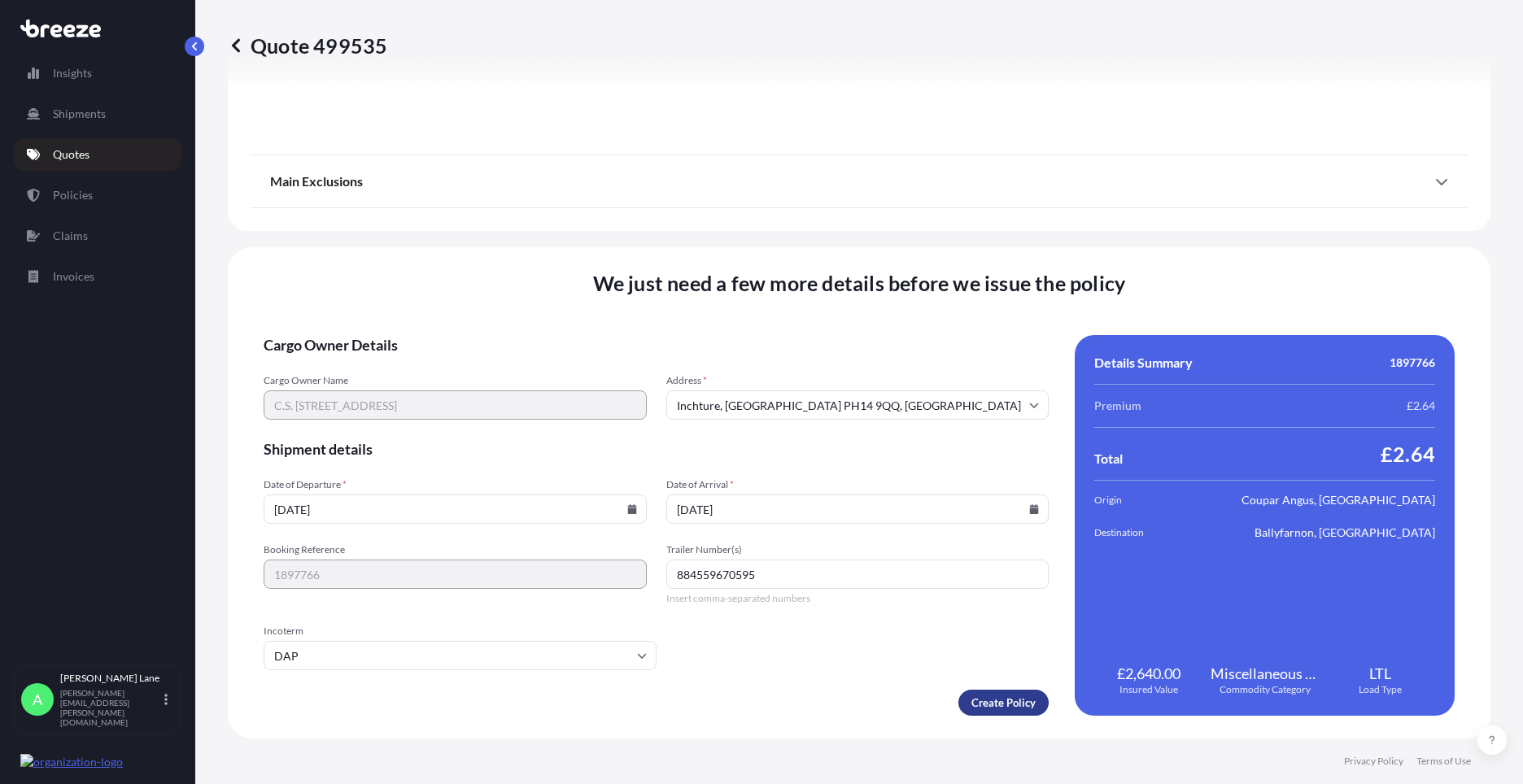
type input "884559670595"
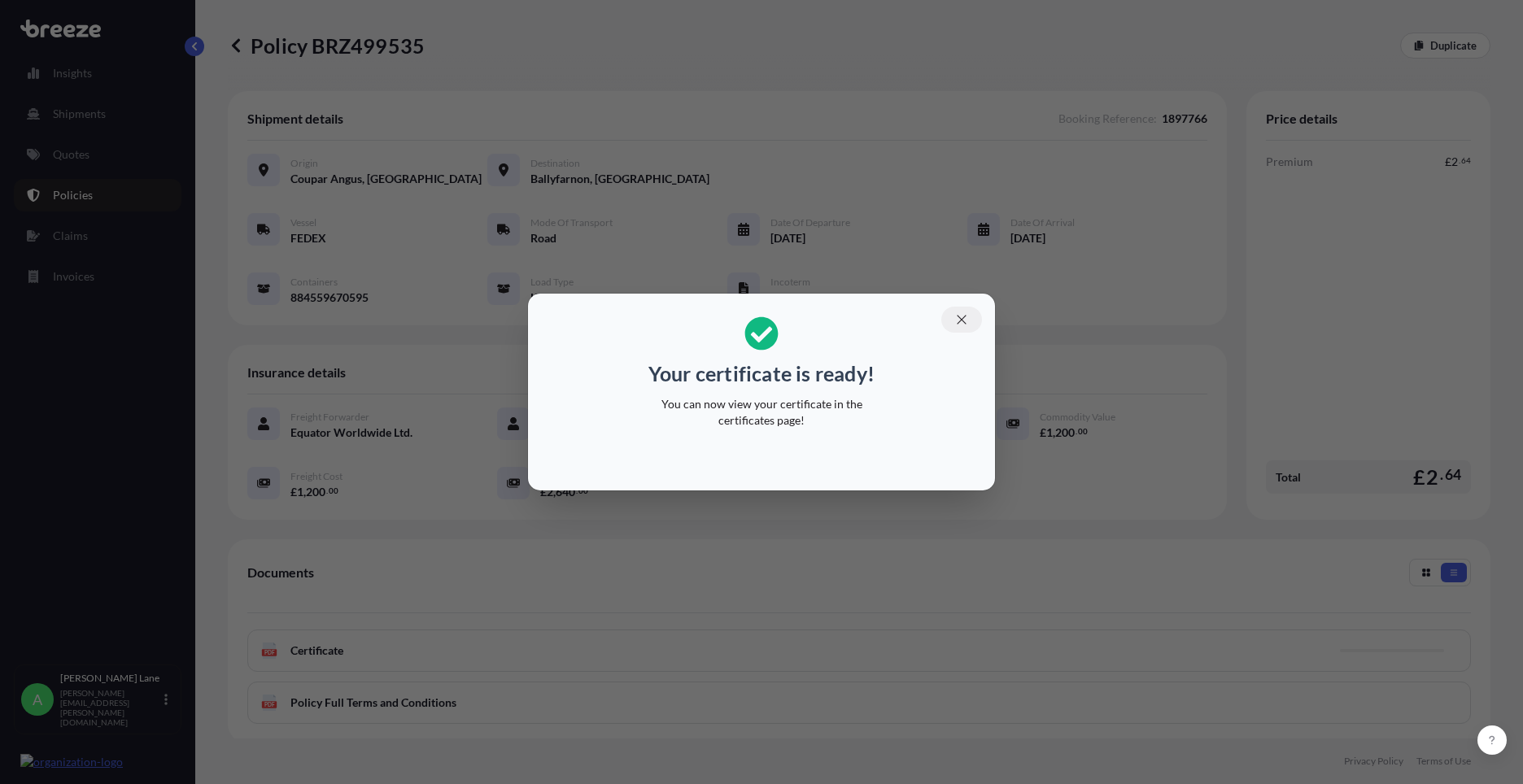
click at [964, 318] on icon "button" at bounding box center [962, 319] width 15 height 15
